Goal: Find specific page/section: Find specific page/section

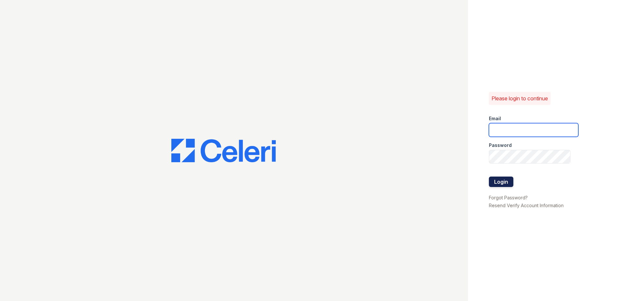
type input "[EMAIL_ADDRESS][DOMAIN_NAME]"
click at [499, 181] on button "Login" at bounding box center [501, 182] width 24 height 10
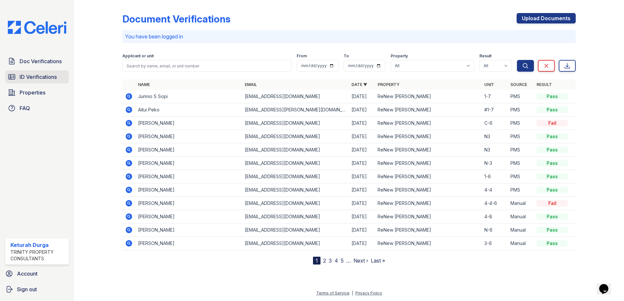
click at [39, 74] on span "ID Verifications" at bounding box center [38, 77] width 37 height 8
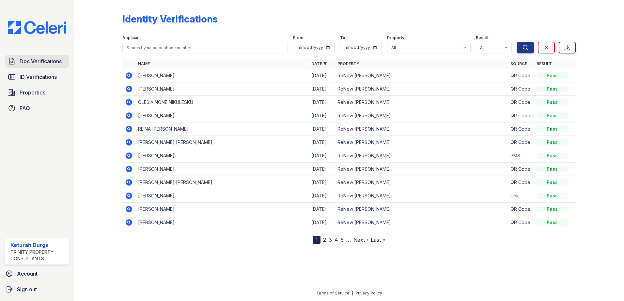
click at [16, 60] on link "Doc Verifications" at bounding box center [37, 61] width 64 height 13
